Goal: Information Seeking & Learning: Learn about a topic

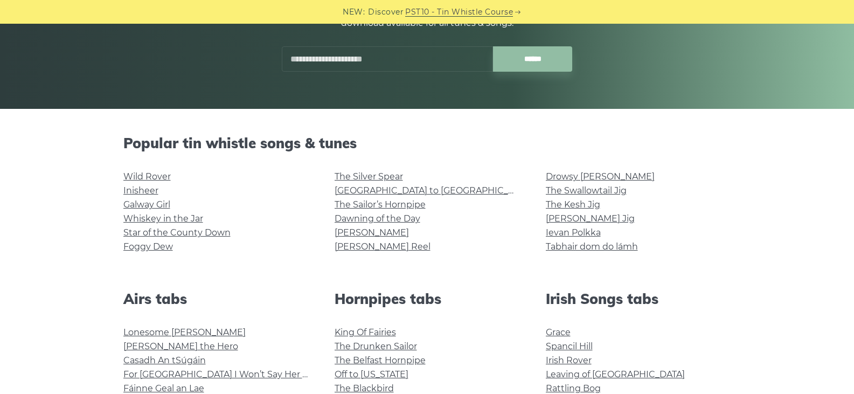
scroll to position [175, 0]
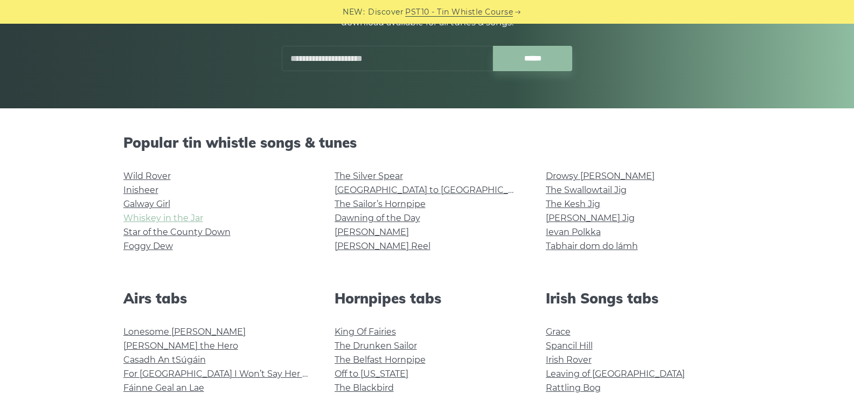
click at [162, 214] on link "Whiskey in the Jar" at bounding box center [163, 218] width 80 height 10
click at [416, 205] on link "The Sailor’s Hornpipe" at bounding box center [380, 204] width 91 height 10
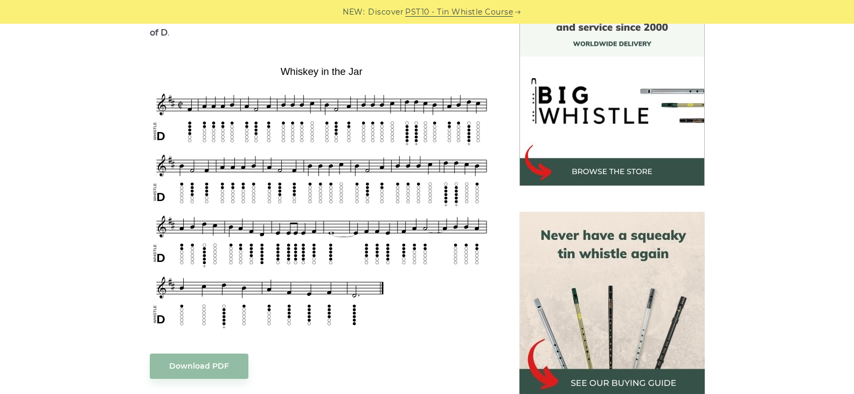
scroll to position [309, 0]
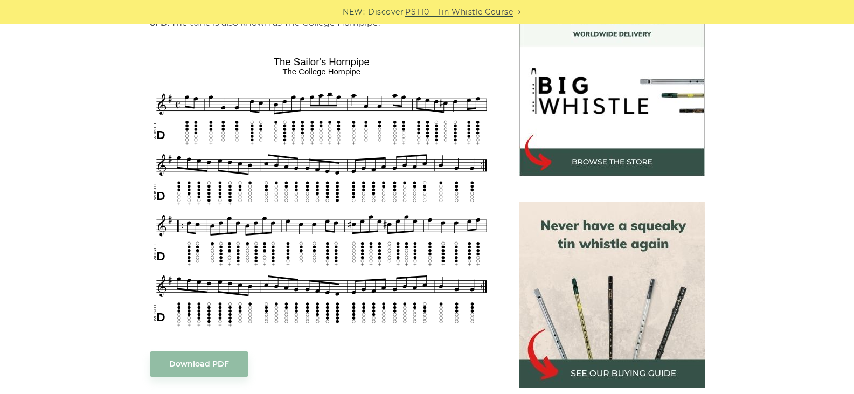
scroll to position [318, 0]
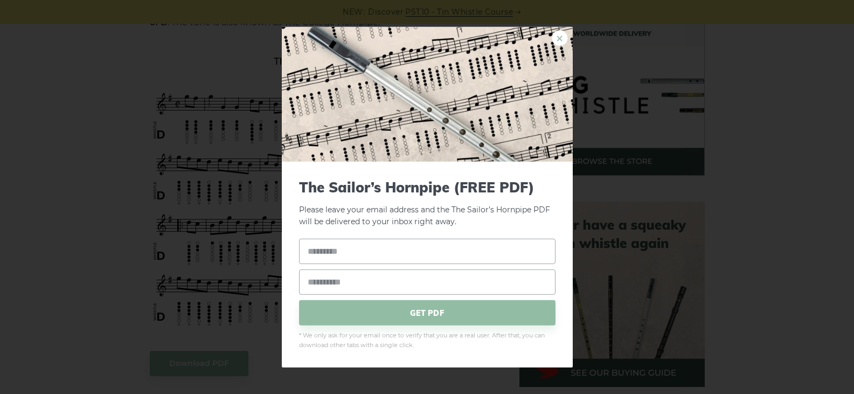
click at [560, 39] on link "×" at bounding box center [560, 38] width 16 height 16
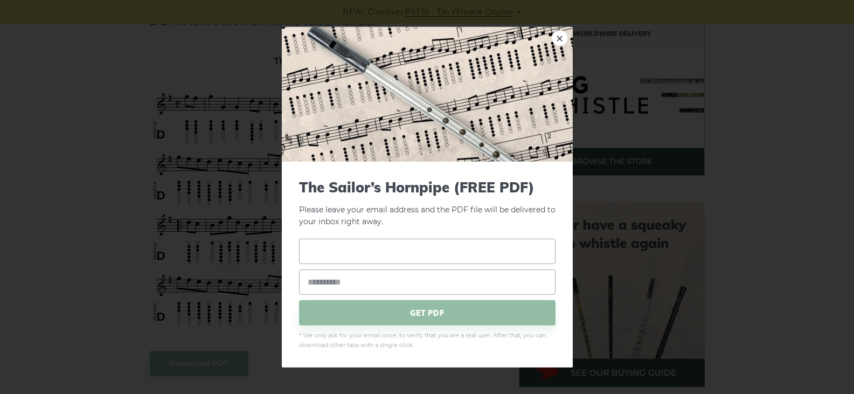
click at [482, 250] on input "text" at bounding box center [427, 251] width 256 height 25
